Goal: Transaction & Acquisition: Purchase product/service

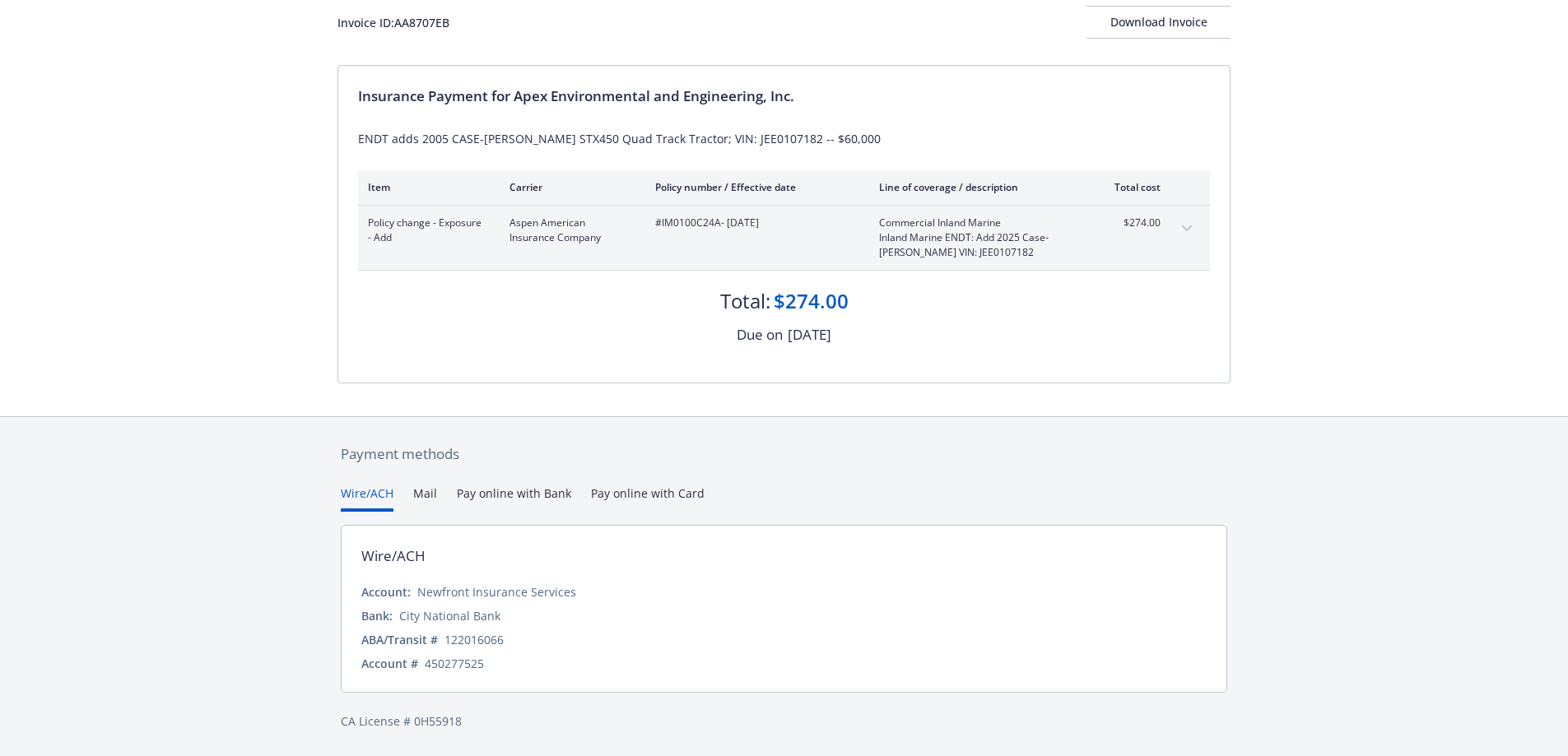
scroll to position [74, 0]
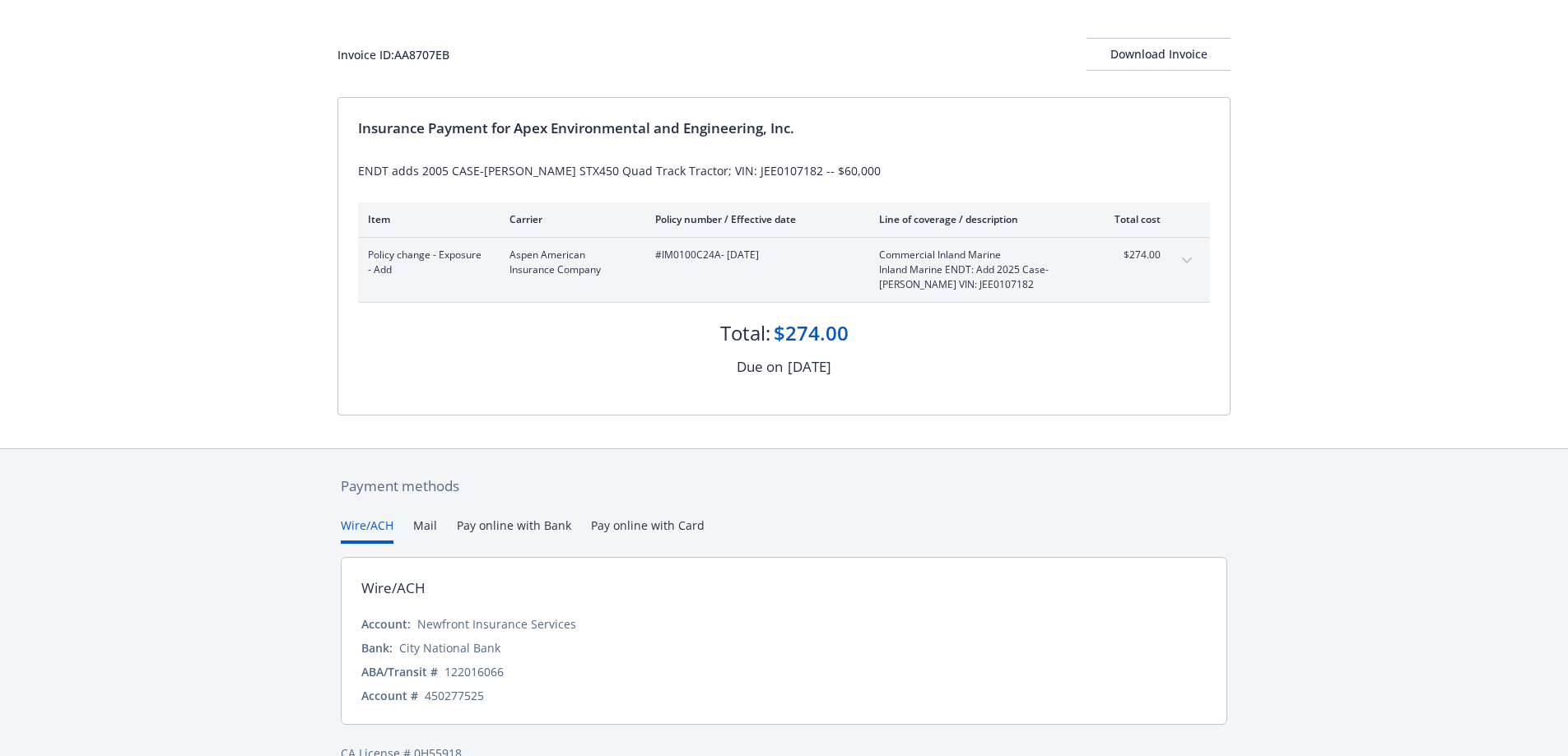
click at [647, 500] on div "Payment methods Wire/ACH Mail Pay online with Bank Pay online with Card Wire/AC…" at bounding box center [784, 619] width 893 height 340
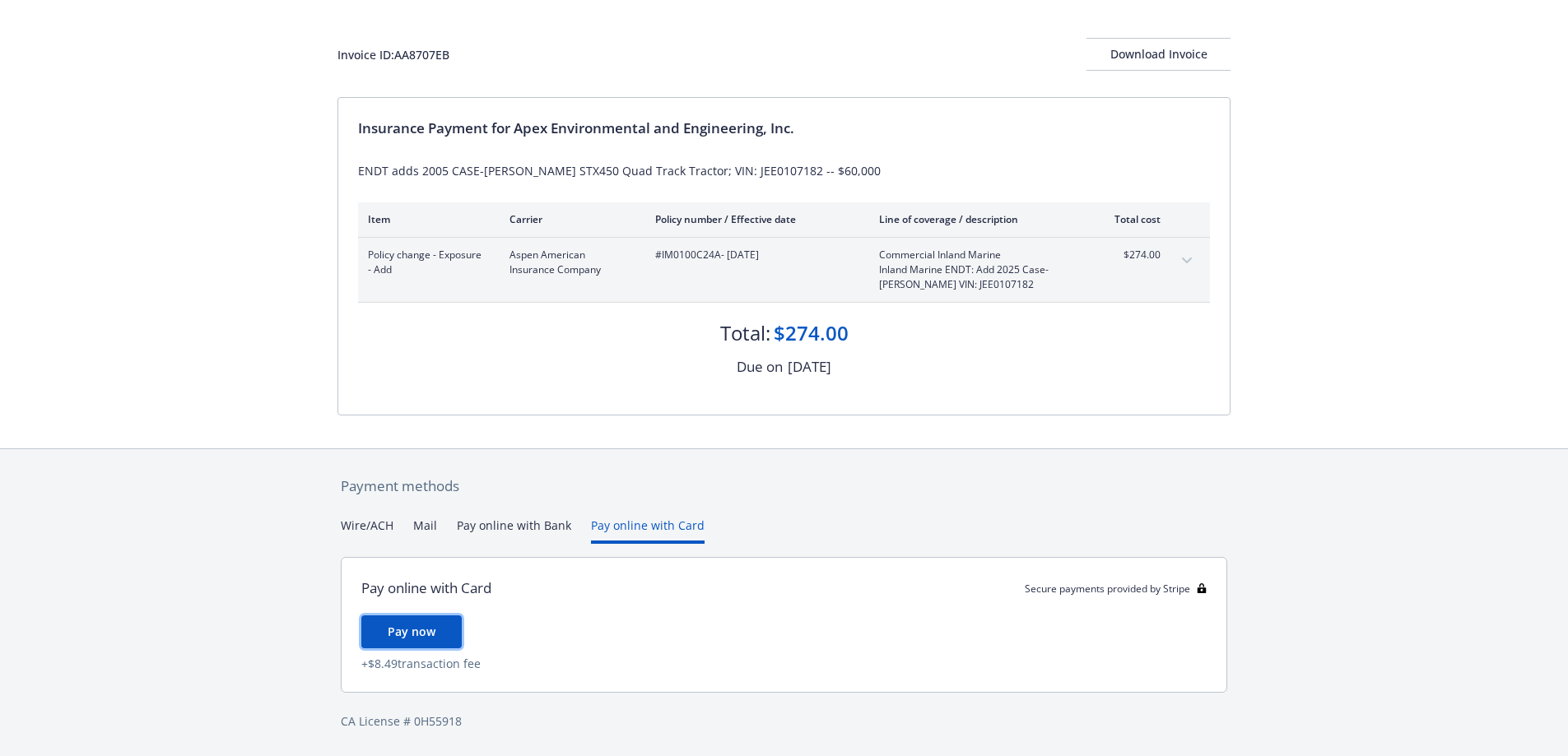
click at [401, 634] on span "Pay now" at bounding box center [412, 631] width 48 height 15
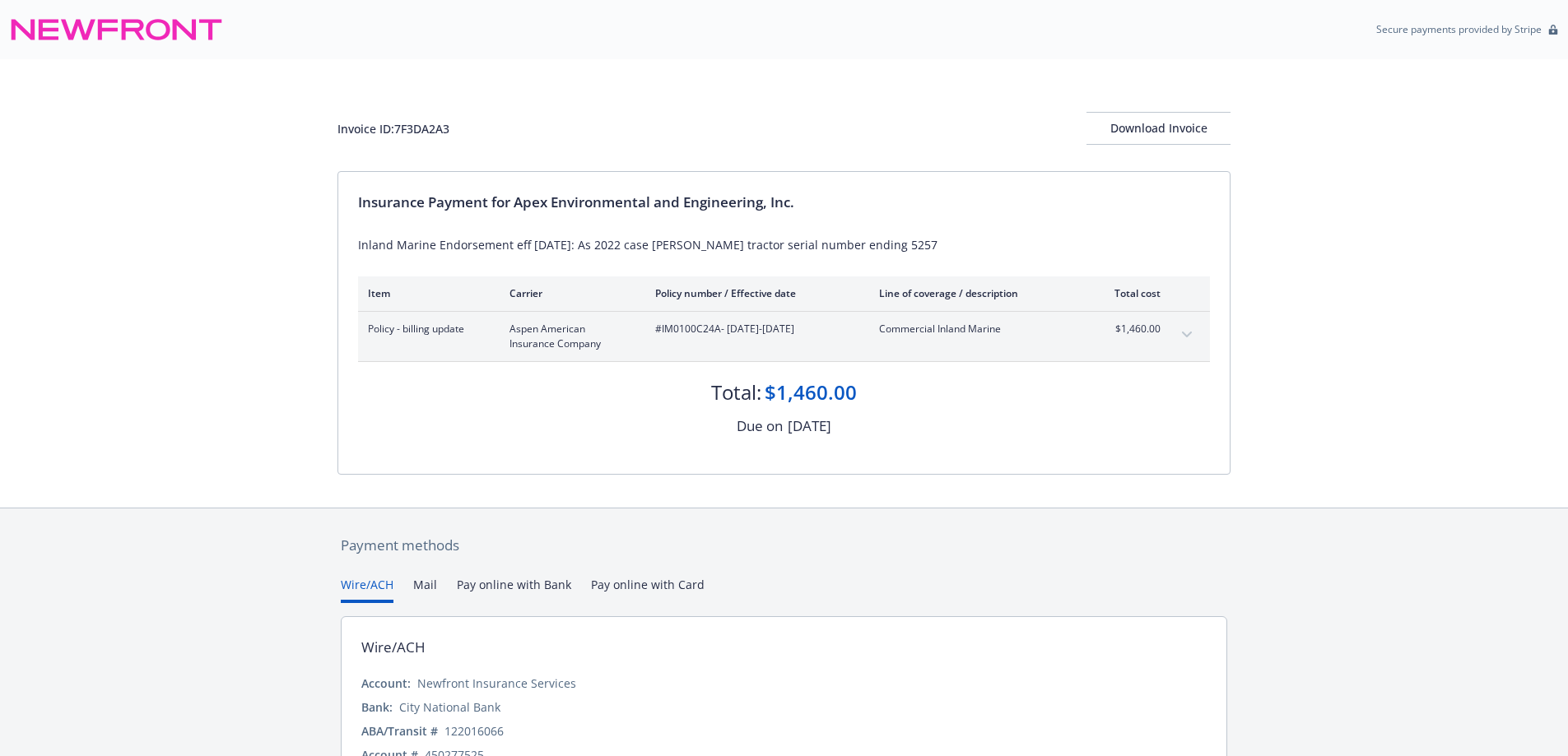
click at [641, 588] on button "Pay online with Card" at bounding box center [648, 589] width 113 height 27
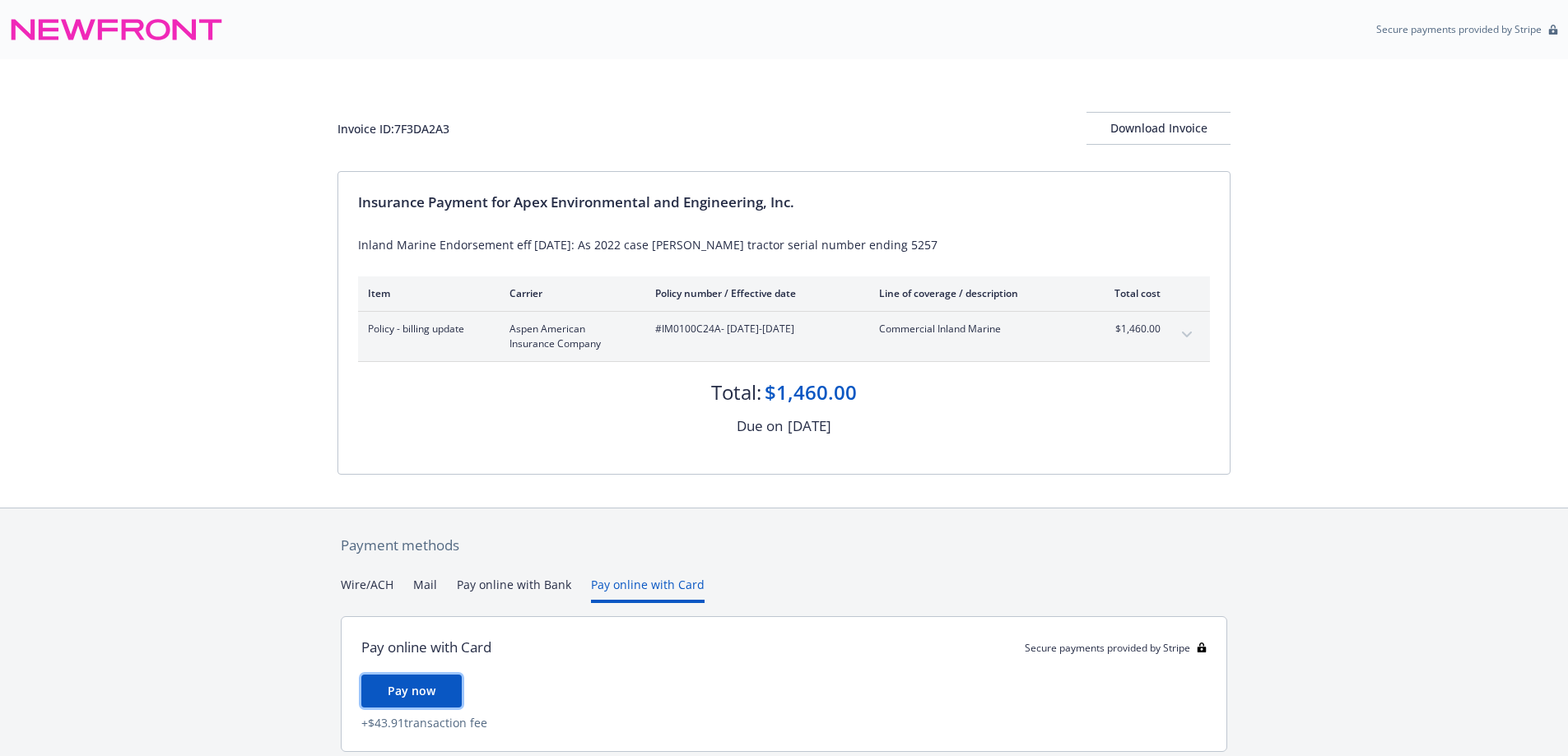
click at [425, 689] on span "Pay now" at bounding box center [412, 691] width 48 height 15
